Goal: Information Seeking & Learning: Check status

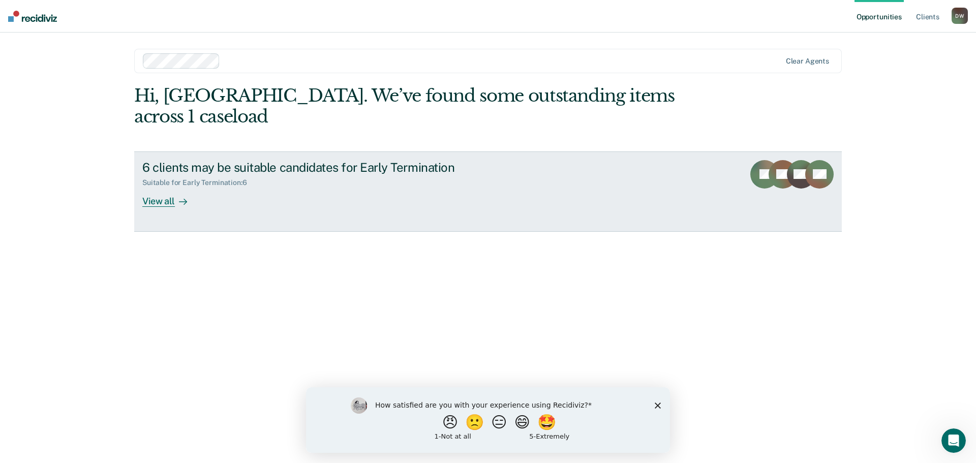
click at [172, 187] on link "6 clients may be suitable candidates for Early Termination Suitable for Early T…" at bounding box center [488, 192] width 708 height 80
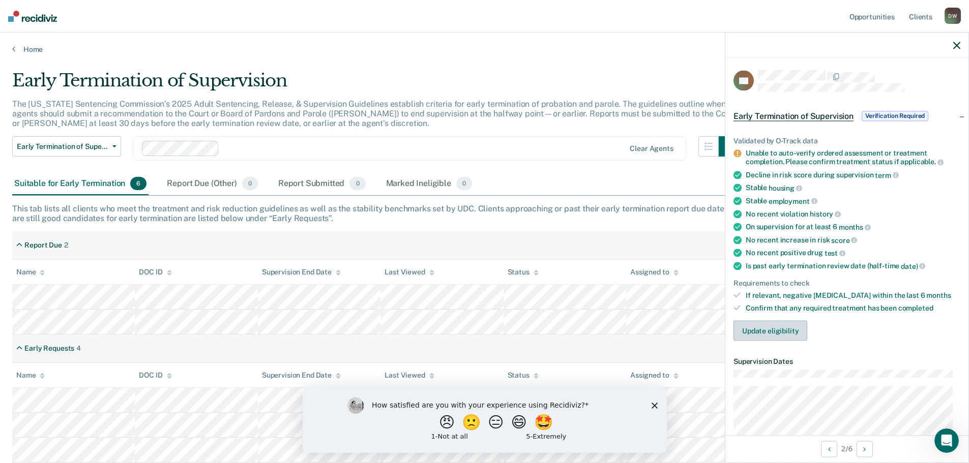
click at [767, 326] on button "Update eligibility" at bounding box center [770, 330] width 74 height 20
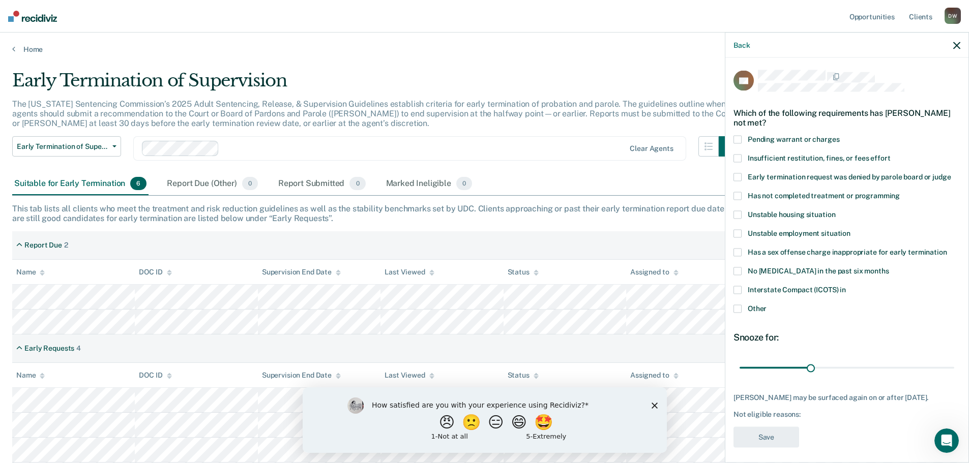
click at [743, 195] on label "Has not completed treatment or programming" at bounding box center [846, 197] width 227 height 11
click at [900, 192] on input "Has not completed treatment or programming" at bounding box center [900, 192] width 0 height 0
drag, startPoint x: 808, startPoint y: 366, endPoint x: 841, endPoint y: 366, distance: 33.6
type input "45"
click at [841, 366] on input "range" at bounding box center [846, 368] width 215 height 18
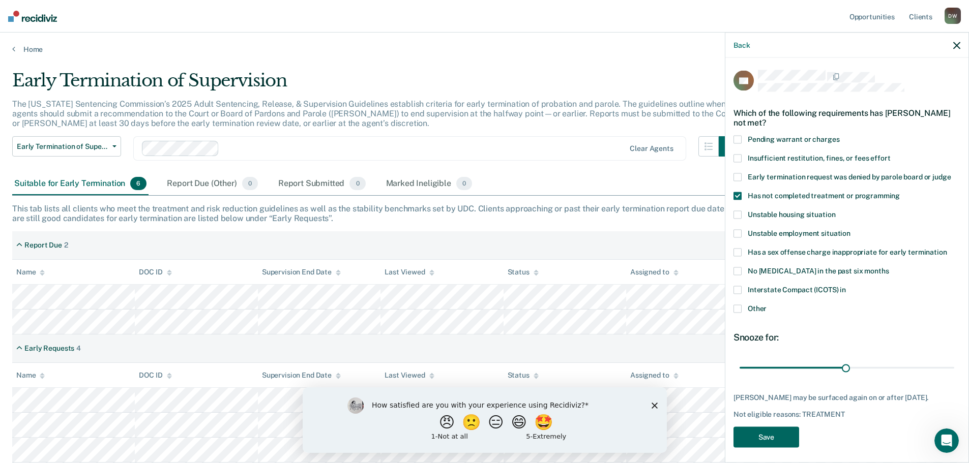
click at [776, 440] on button "Save" at bounding box center [766, 437] width 66 height 21
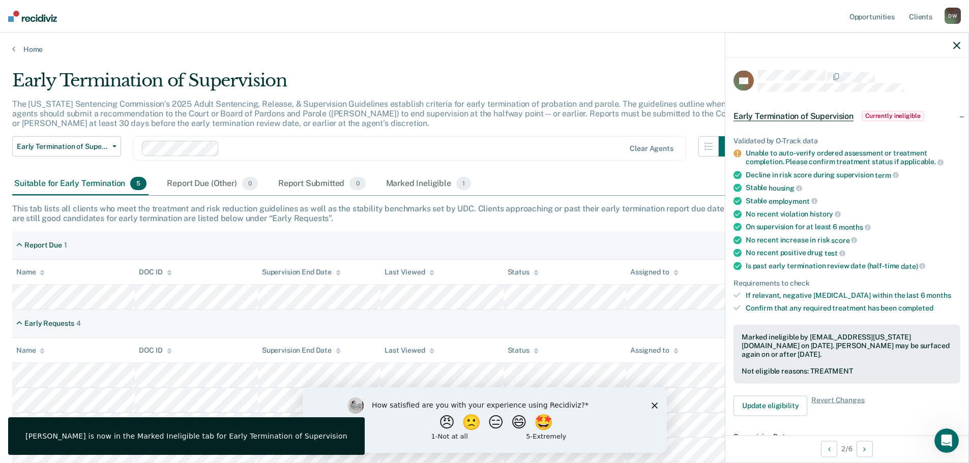
click at [954, 47] on icon "button" at bounding box center [956, 45] width 7 height 7
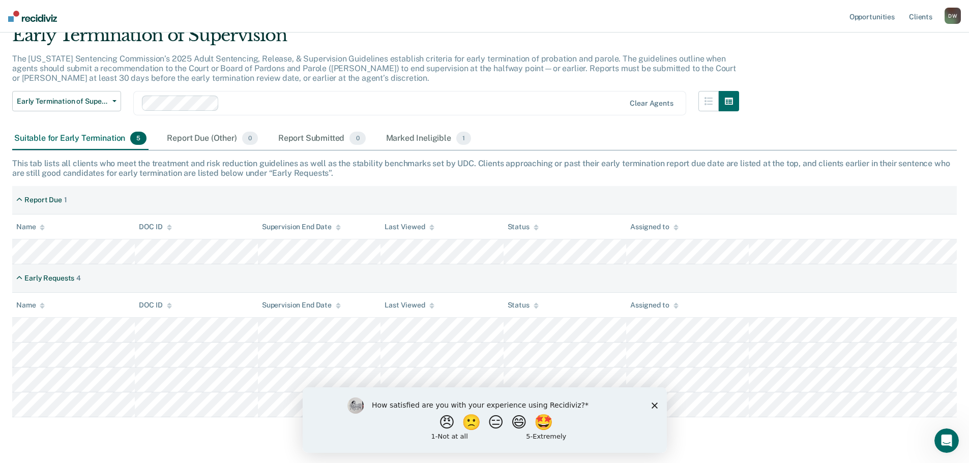
scroll to position [22, 0]
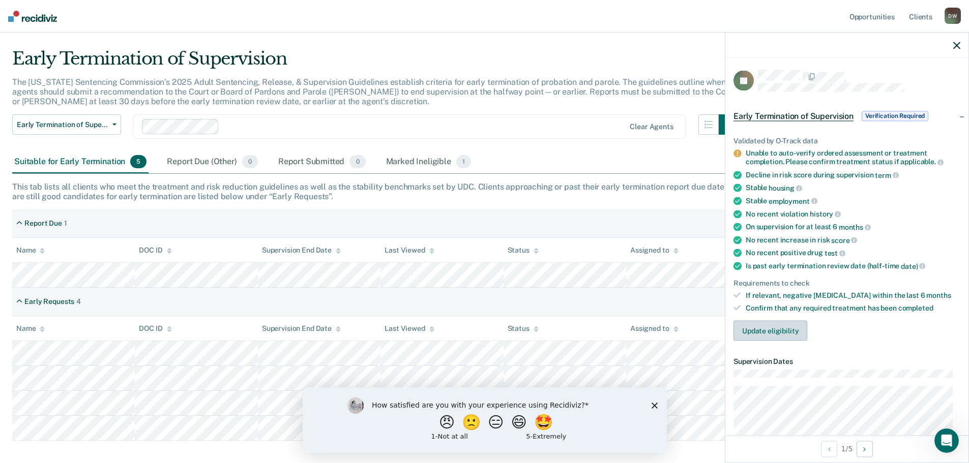
click at [780, 329] on button "Update eligibility" at bounding box center [770, 330] width 74 height 20
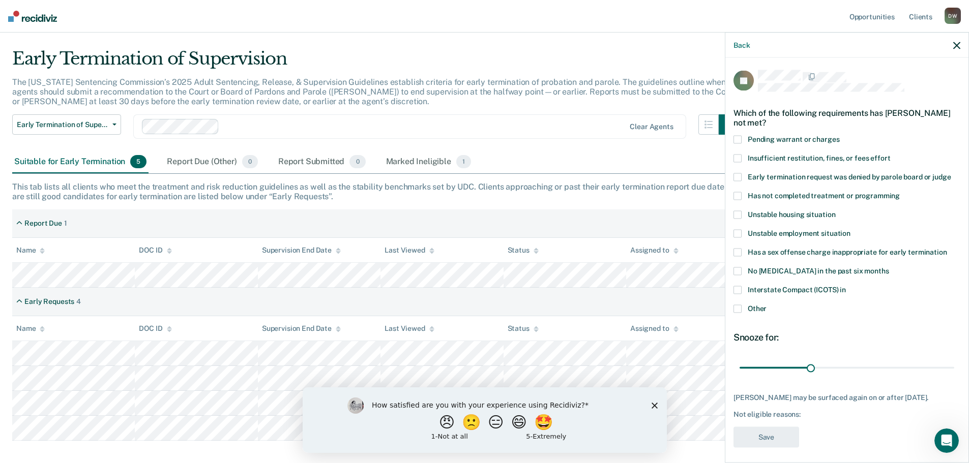
click at [741, 141] on label "Pending warrant or charges" at bounding box center [846, 140] width 227 height 11
click at [839, 135] on input "Pending warrant or charges" at bounding box center [839, 135] width 0 height 0
drag, startPoint x: 807, startPoint y: 365, endPoint x: 752, endPoint y: 365, distance: 54.9
click at [752, 365] on input "range" at bounding box center [846, 368] width 215 height 18
type input "7"
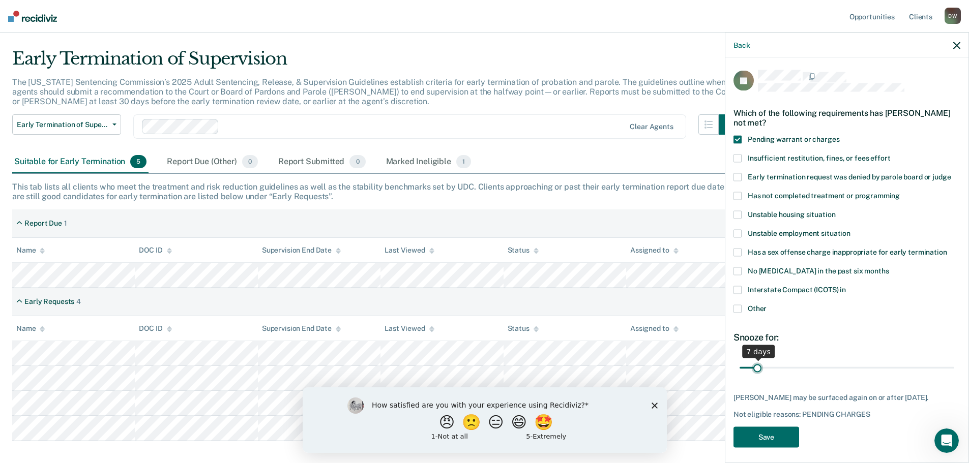
click at [757, 366] on input "range" at bounding box center [846, 368] width 215 height 18
click at [762, 429] on button "Save" at bounding box center [766, 437] width 66 height 21
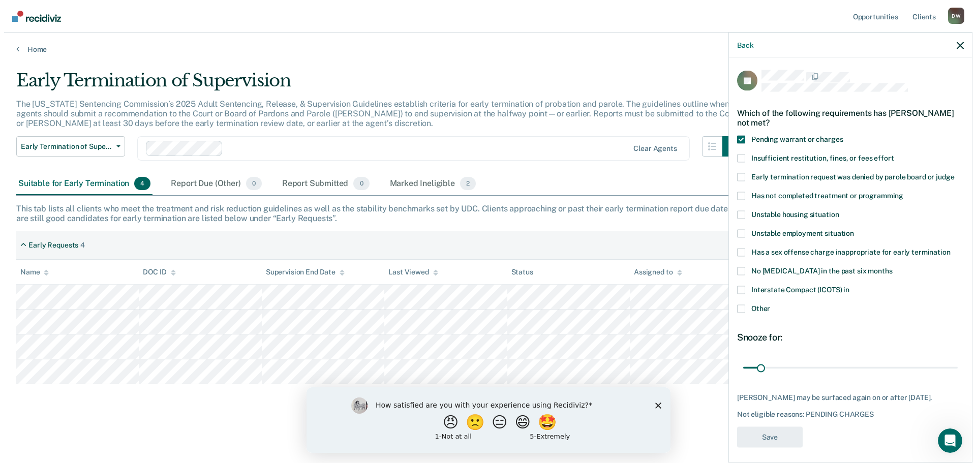
scroll to position [0, 0]
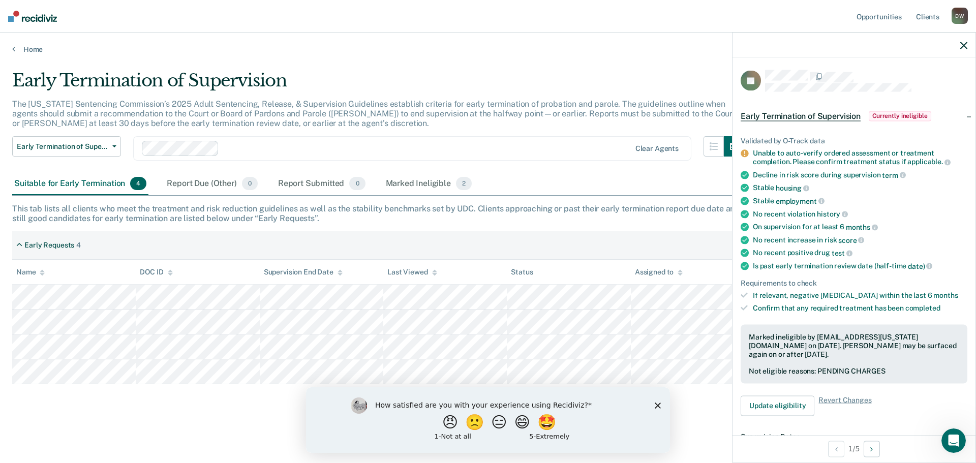
click at [961, 43] on icon "button" at bounding box center [964, 45] width 7 height 7
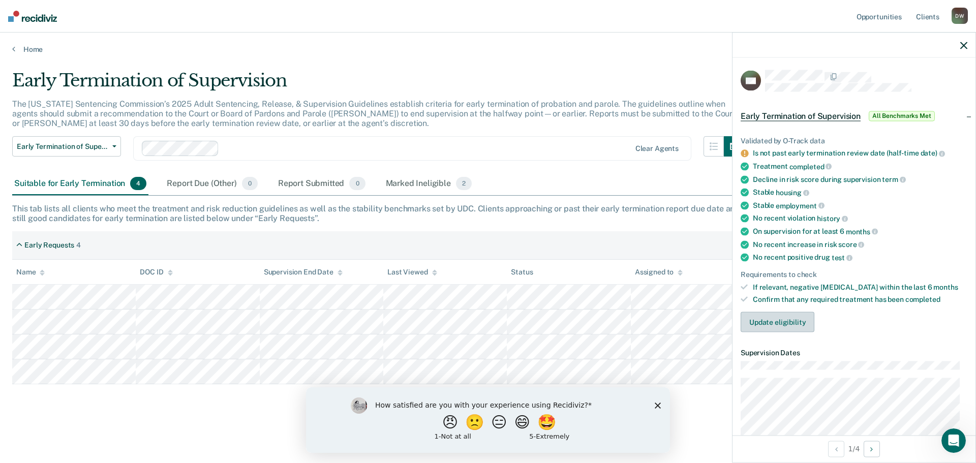
click at [793, 320] on button "Update eligibility" at bounding box center [778, 322] width 74 height 20
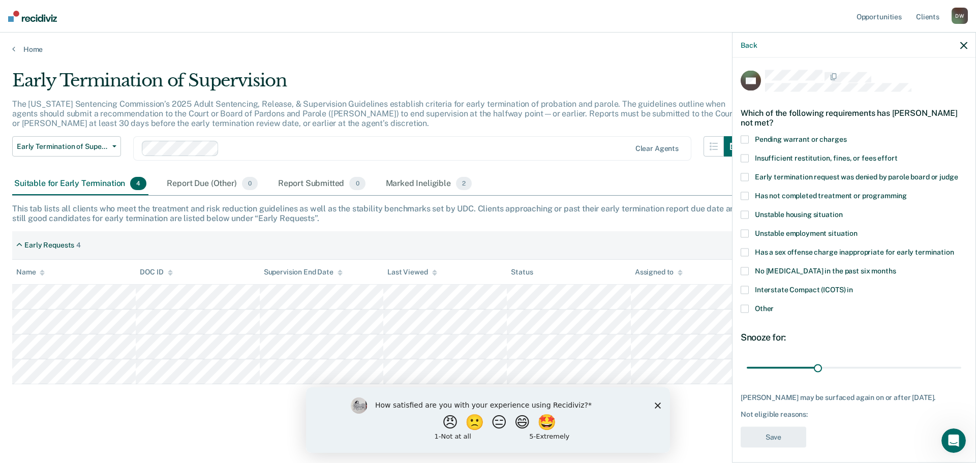
click at [747, 306] on span at bounding box center [745, 309] width 8 height 8
click at [774, 305] on input "Other" at bounding box center [774, 305] width 0 height 0
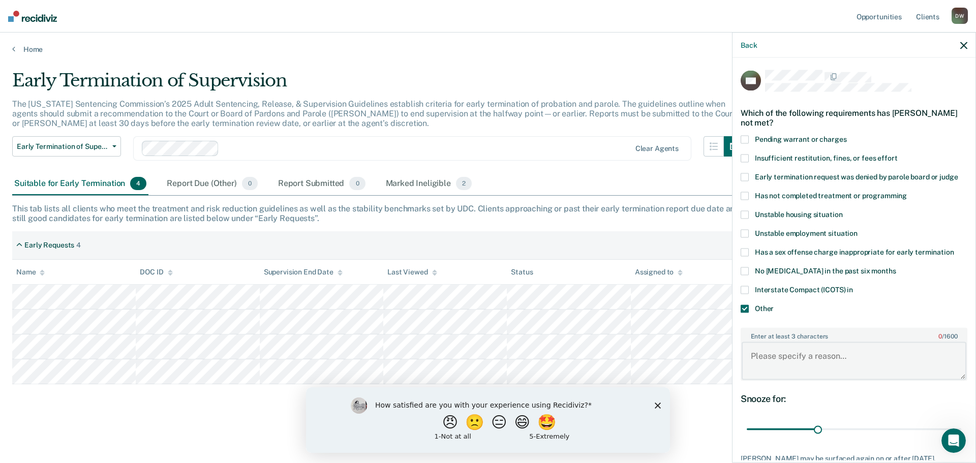
click at [792, 352] on textarea "Enter at least 3 characters 0 / 1600" at bounding box center [854, 361] width 225 height 38
type textarea "Recently had a positive UA. Needs to sohw sobriety."
click at [819, 431] on input "range" at bounding box center [854, 430] width 215 height 18
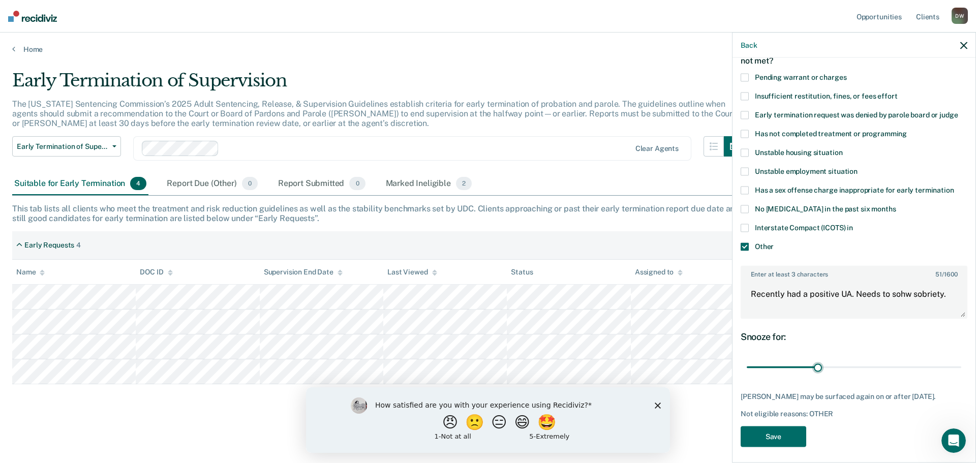
scroll to position [66, 0]
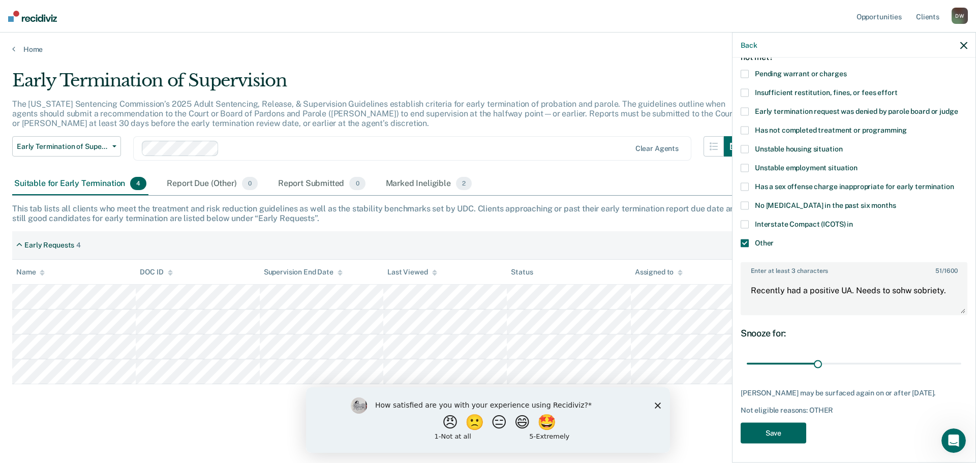
click at [790, 432] on button "Save" at bounding box center [774, 433] width 66 height 21
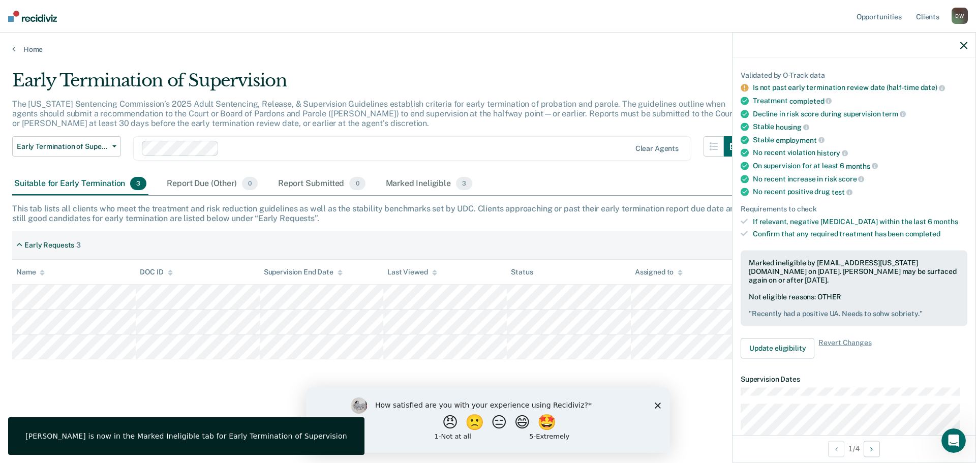
click at [966, 44] on icon "button" at bounding box center [964, 45] width 7 height 7
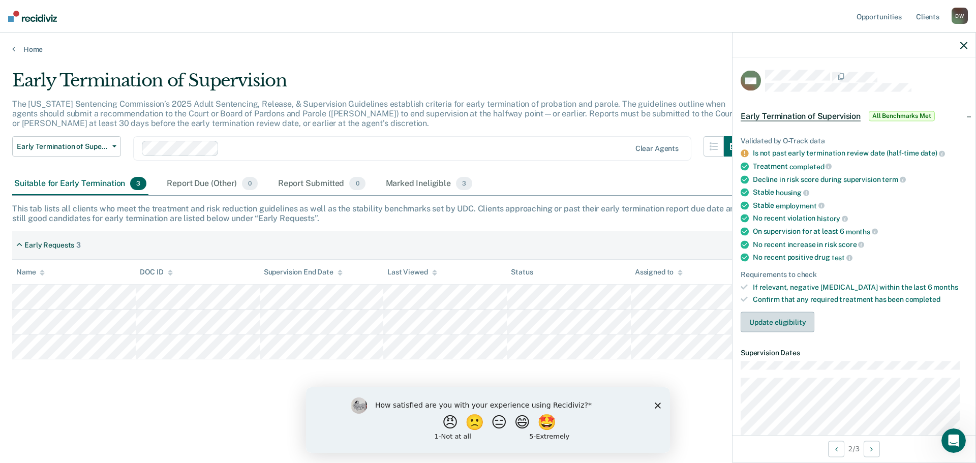
click at [767, 318] on button "Update eligibility" at bounding box center [778, 322] width 74 height 20
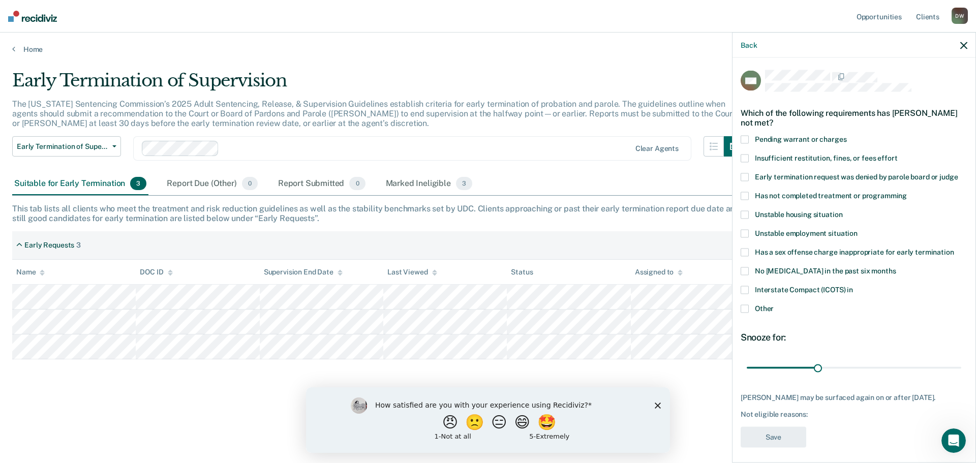
click at [748, 309] on span at bounding box center [745, 309] width 8 height 8
click at [774, 305] on input "Other" at bounding box center [774, 305] width 0 height 0
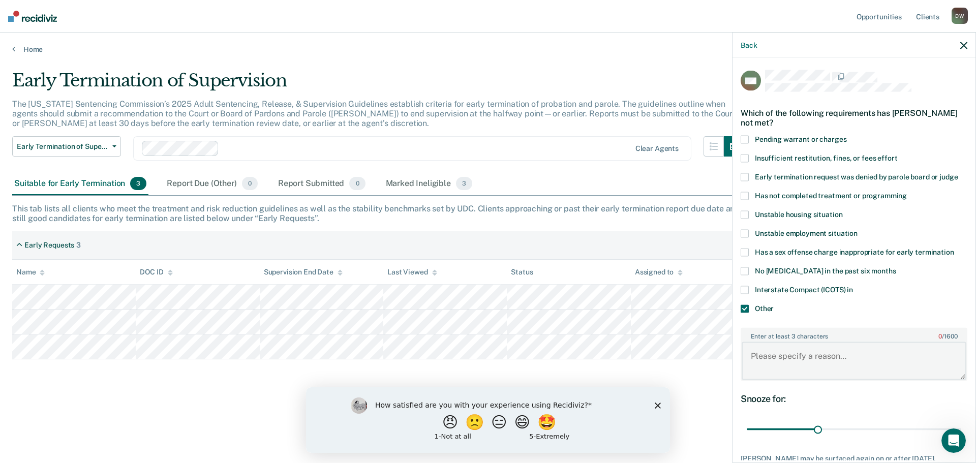
click at [803, 360] on textarea "Enter at least 3 characters 0 / 1600" at bounding box center [854, 361] width 225 height 38
type textarea "Needs to complete community service."
click at [817, 429] on input "range" at bounding box center [854, 430] width 215 height 18
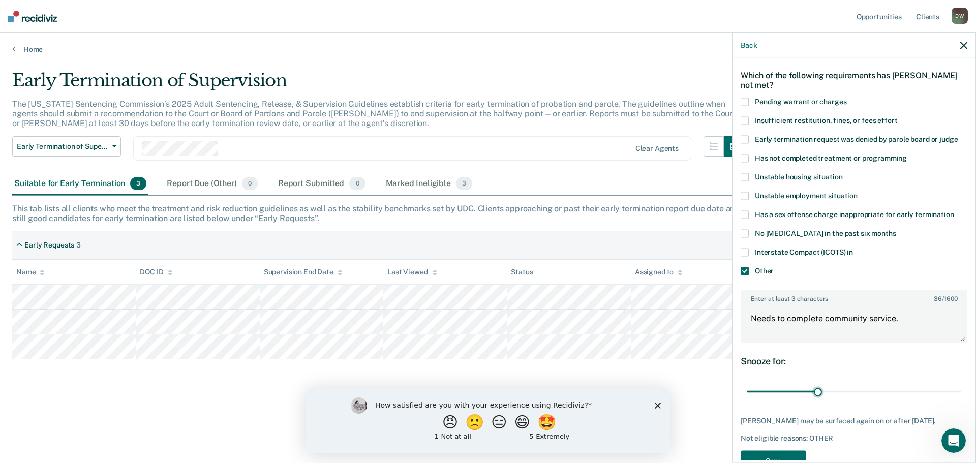
scroll to position [74, 0]
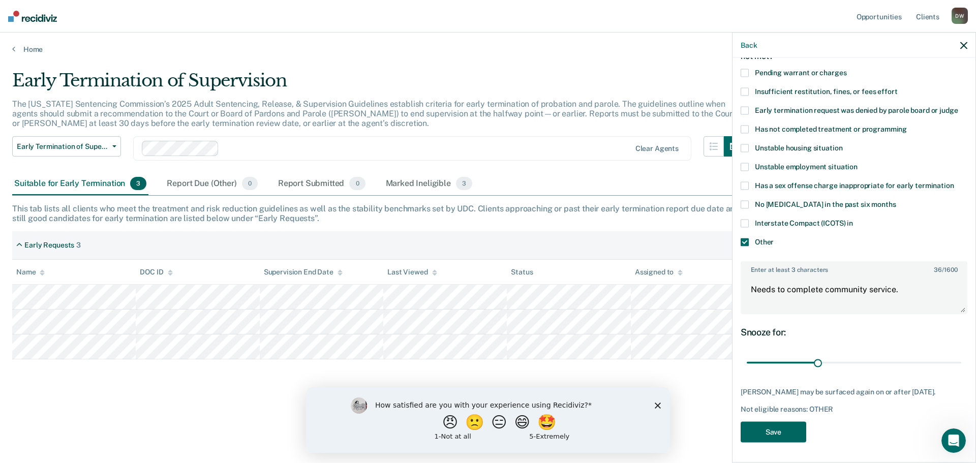
click at [786, 431] on button "Save" at bounding box center [774, 432] width 66 height 21
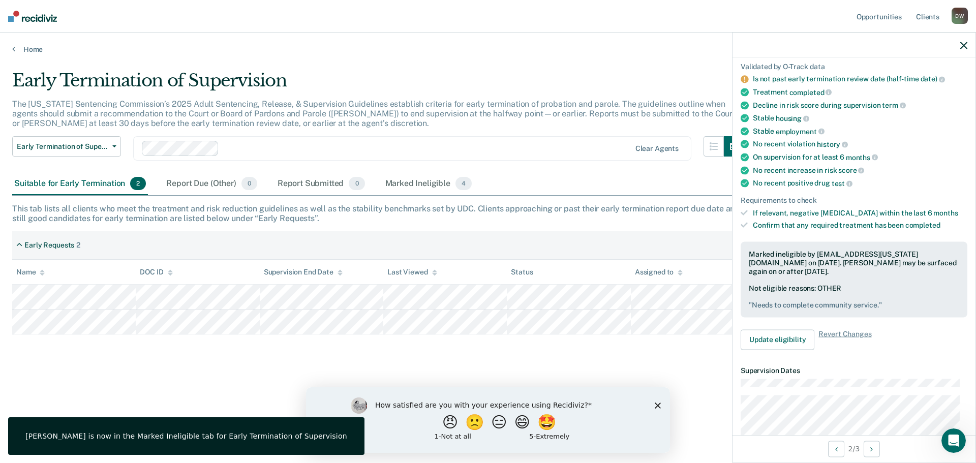
click at [960, 47] on div at bounding box center [854, 45] width 243 height 25
click at [963, 46] on icon "button" at bounding box center [964, 45] width 7 height 7
